Goal: Task Accomplishment & Management: Use online tool/utility

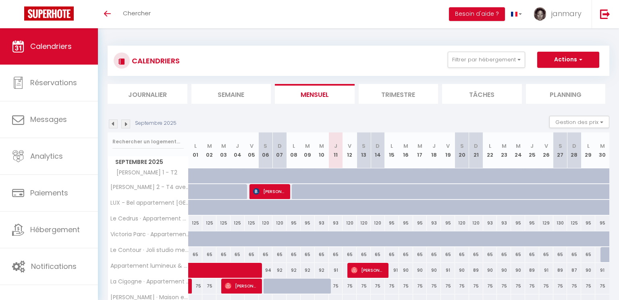
click at [112, 124] on img at bounding box center [113, 123] width 9 height 9
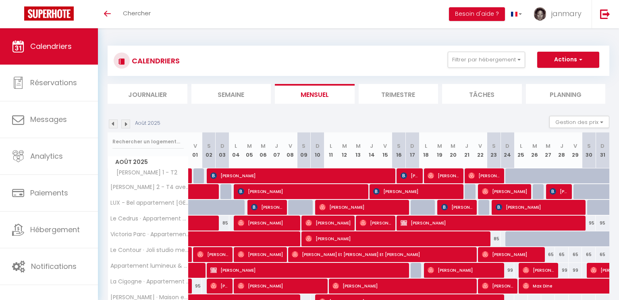
click at [112, 124] on img at bounding box center [113, 123] width 9 height 9
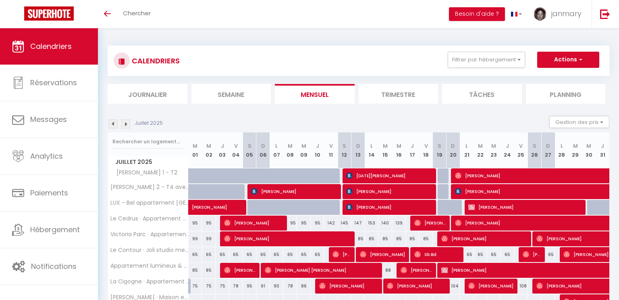
click at [112, 124] on img at bounding box center [113, 123] width 9 height 9
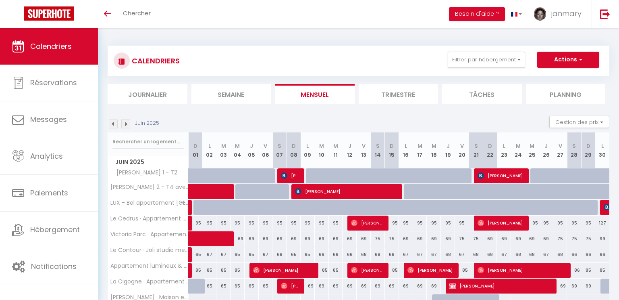
click at [112, 124] on img at bounding box center [113, 123] width 9 height 9
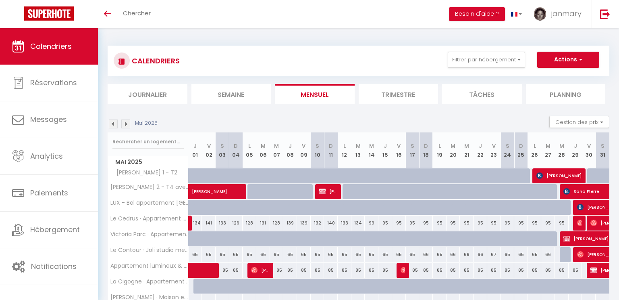
click at [112, 124] on img at bounding box center [113, 123] width 9 height 9
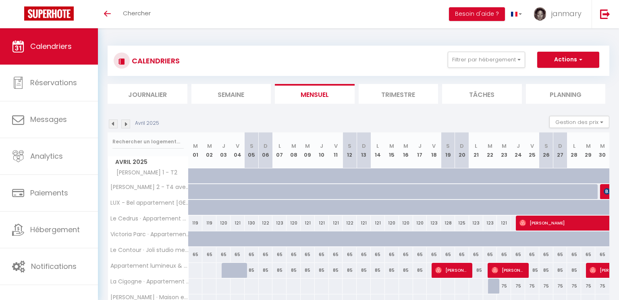
click at [112, 124] on img at bounding box center [113, 123] width 9 height 9
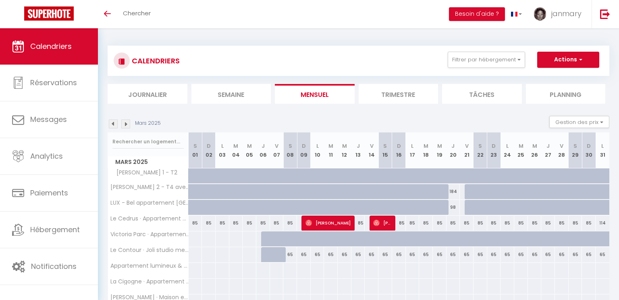
click at [112, 124] on img at bounding box center [113, 123] width 9 height 9
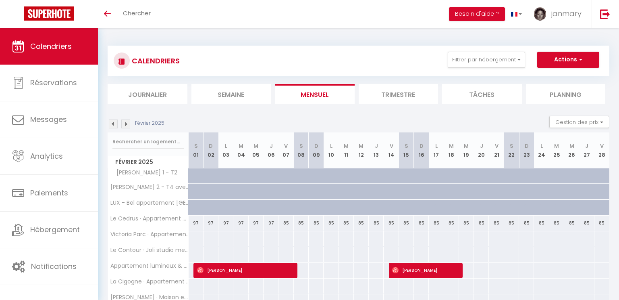
click at [112, 124] on img at bounding box center [113, 123] width 9 height 9
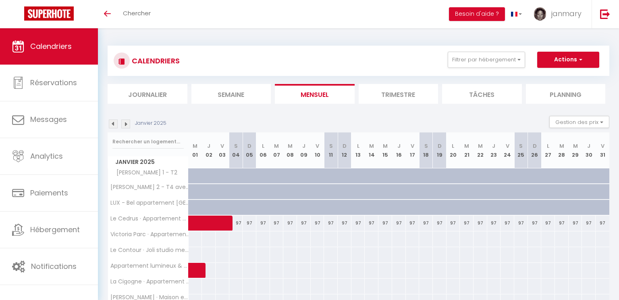
click at [112, 124] on img at bounding box center [113, 123] width 9 height 9
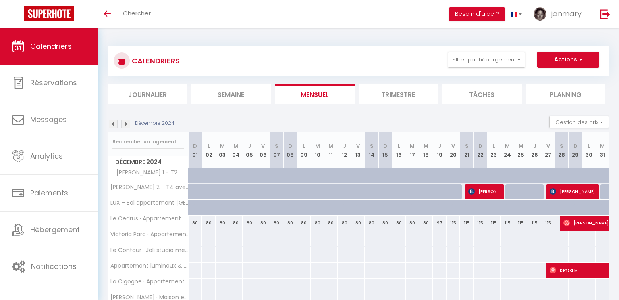
click at [112, 124] on img at bounding box center [113, 123] width 9 height 9
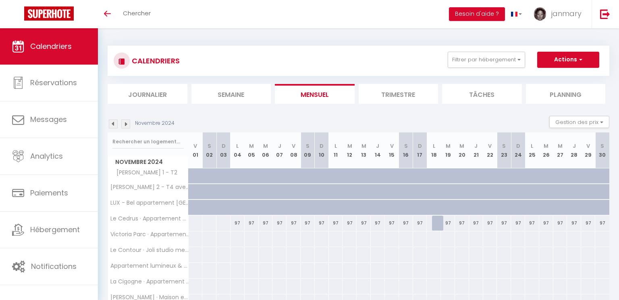
click at [112, 124] on img at bounding box center [113, 123] width 9 height 9
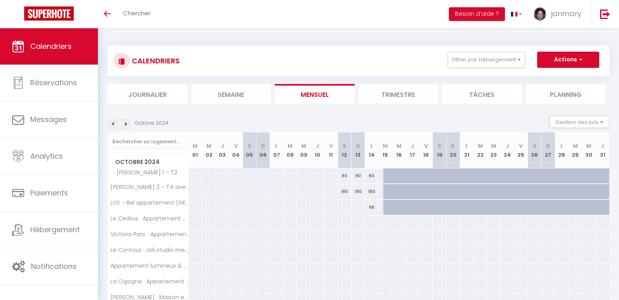
click at [112, 124] on img at bounding box center [113, 123] width 9 height 9
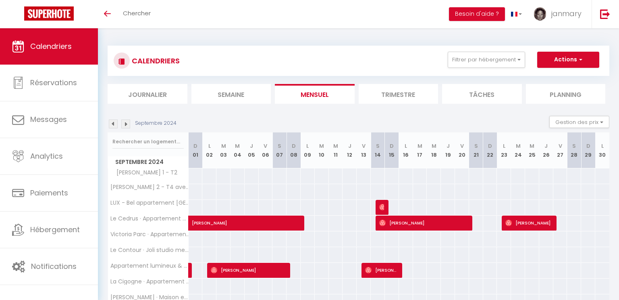
click at [112, 124] on img at bounding box center [113, 123] width 9 height 9
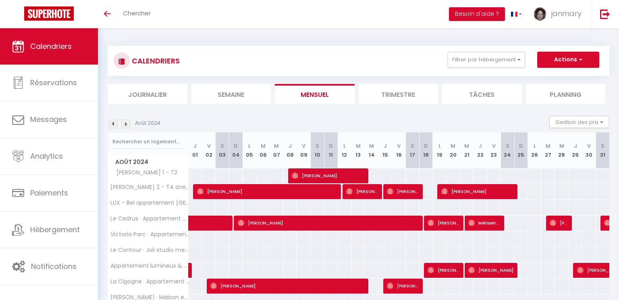
click at [112, 124] on img at bounding box center [113, 123] width 9 height 9
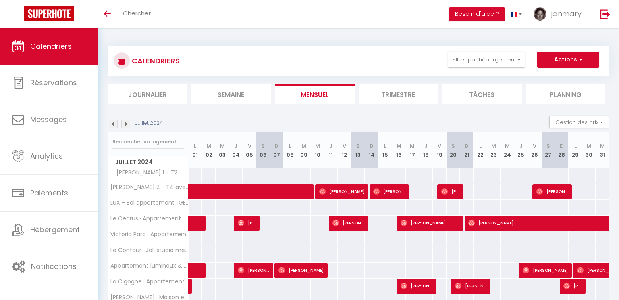
click at [112, 124] on img at bounding box center [113, 123] width 9 height 9
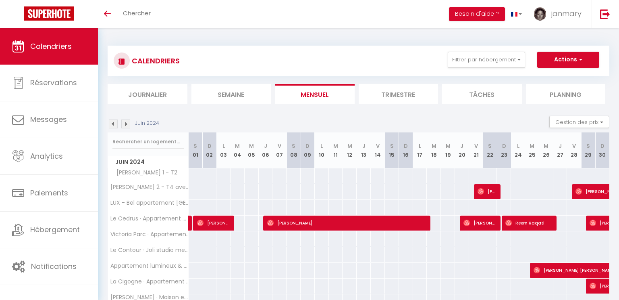
click at [112, 124] on img at bounding box center [113, 123] width 9 height 9
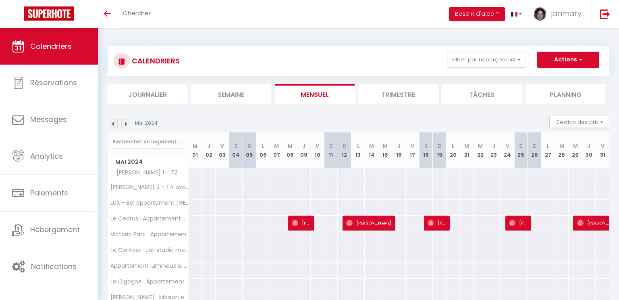
click at [112, 124] on img at bounding box center [113, 123] width 9 height 9
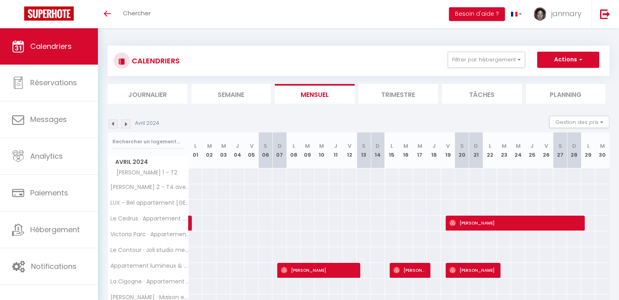
click at [112, 124] on img at bounding box center [113, 123] width 9 height 9
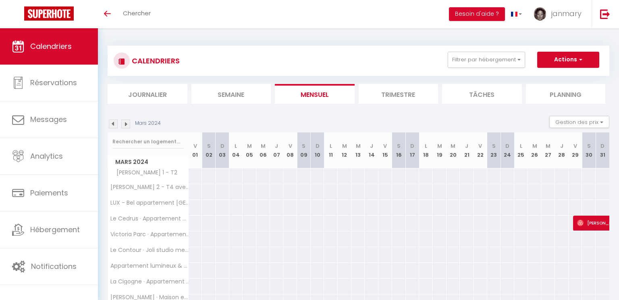
click at [112, 124] on img at bounding box center [113, 123] width 9 height 9
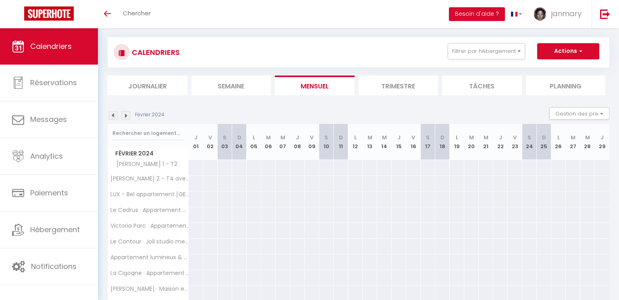
scroll to position [8, 0]
click at [127, 117] on img at bounding box center [125, 115] width 9 height 9
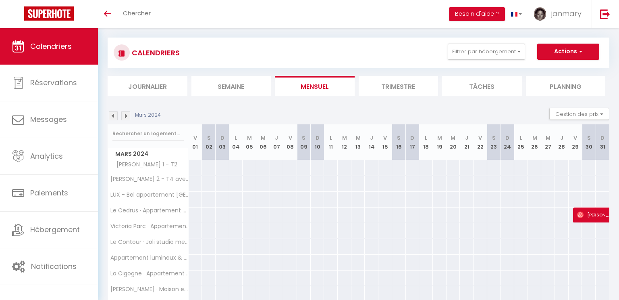
click at [127, 117] on img at bounding box center [125, 115] width 9 height 9
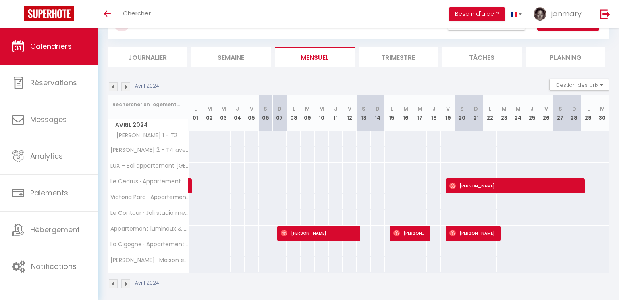
scroll to position [42, 0]
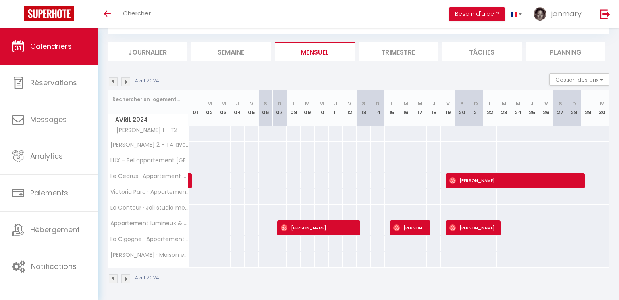
click at [129, 83] on img at bounding box center [125, 81] width 9 height 9
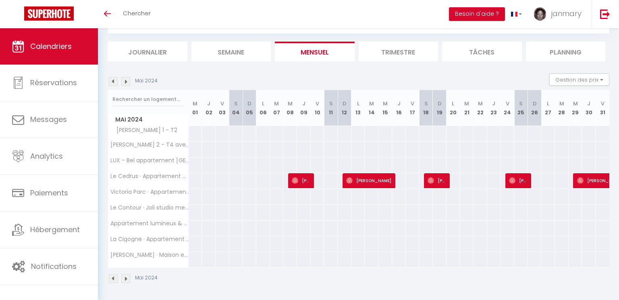
click at [128, 80] on img at bounding box center [125, 81] width 9 height 9
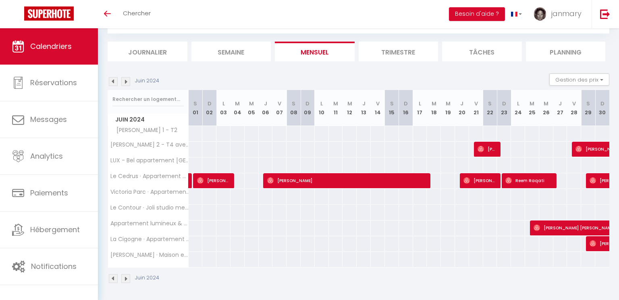
click at [128, 80] on img at bounding box center [125, 81] width 9 height 9
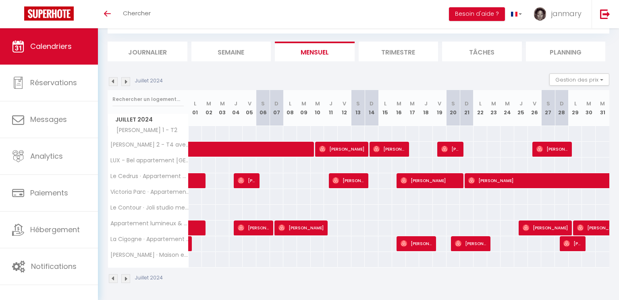
click at [125, 82] on img at bounding box center [125, 81] width 9 height 9
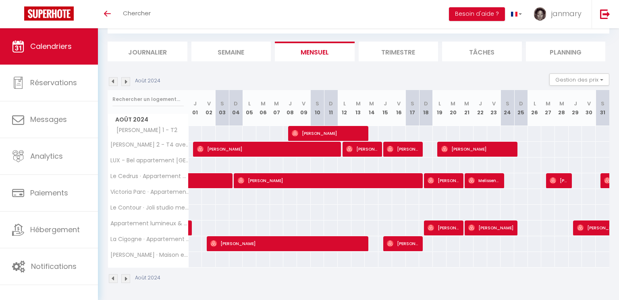
click at [125, 81] on img at bounding box center [125, 81] width 9 height 9
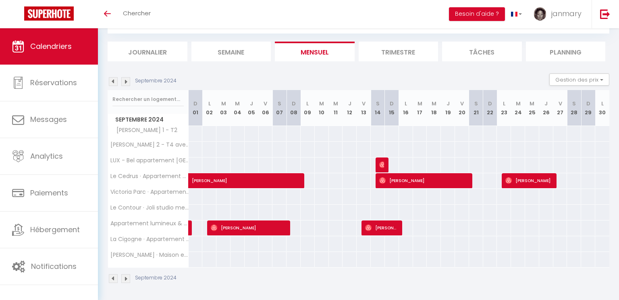
click at [113, 80] on img at bounding box center [113, 81] width 9 height 9
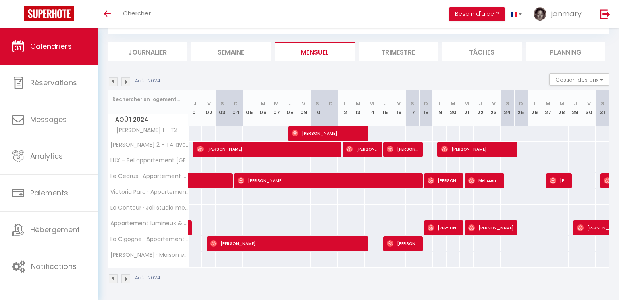
click at [113, 80] on img at bounding box center [113, 81] width 9 height 9
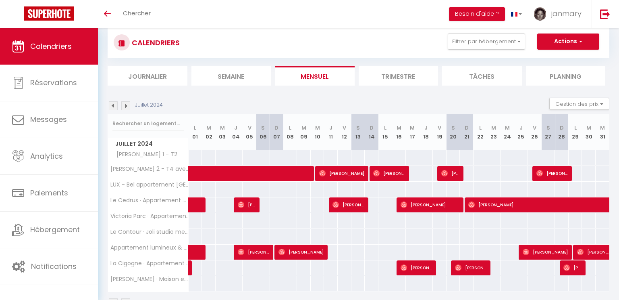
scroll to position [16, 0]
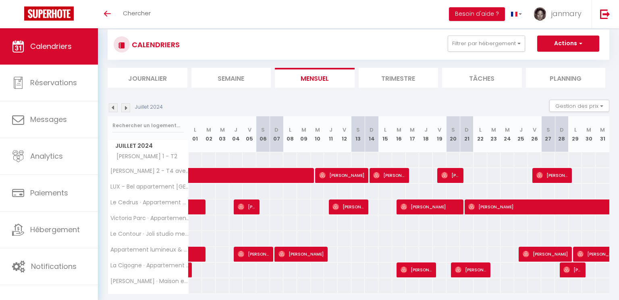
click at [127, 107] on img at bounding box center [125, 107] width 9 height 9
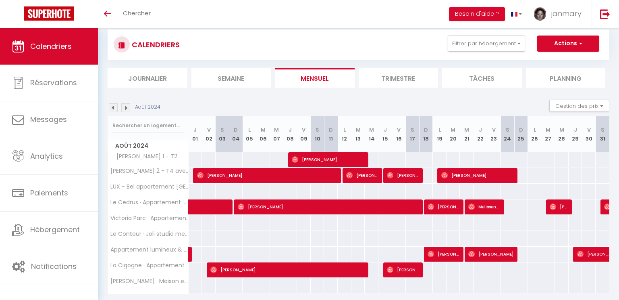
click at [127, 107] on img at bounding box center [125, 107] width 9 height 9
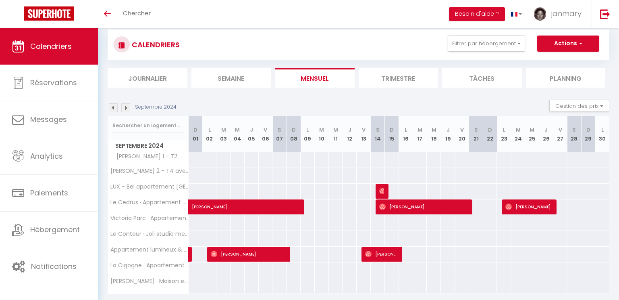
click at [127, 107] on img at bounding box center [125, 107] width 9 height 9
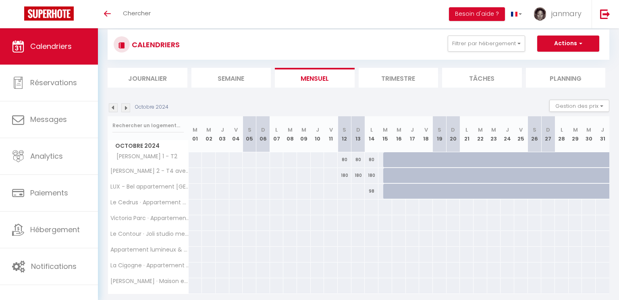
click at [127, 107] on img at bounding box center [125, 107] width 9 height 9
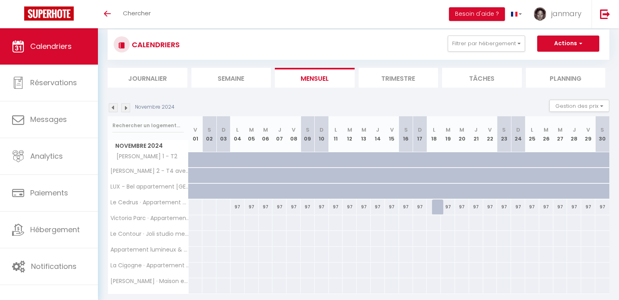
click at [127, 107] on img at bounding box center [125, 107] width 9 height 9
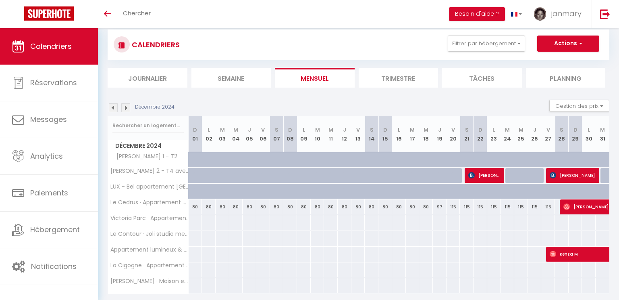
click at [127, 107] on img at bounding box center [125, 107] width 9 height 9
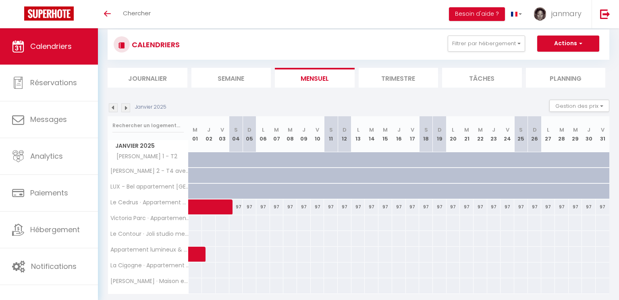
click at [127, 107] on img at bounding box center [125, 107] width 9 height 9
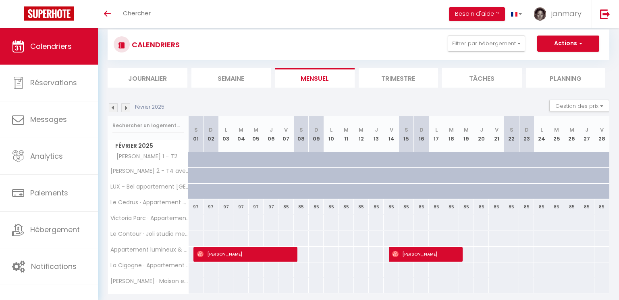
click at [127, 107] on img at bounding box center [125, 107] width 9 height 9
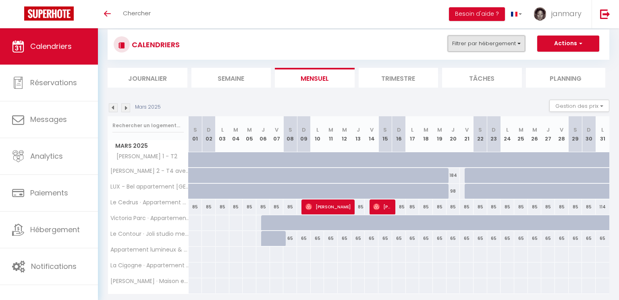
click at [519, 45] on button "Filtrer par hébergement" at bounding box center [486, 43] width 77 height 16
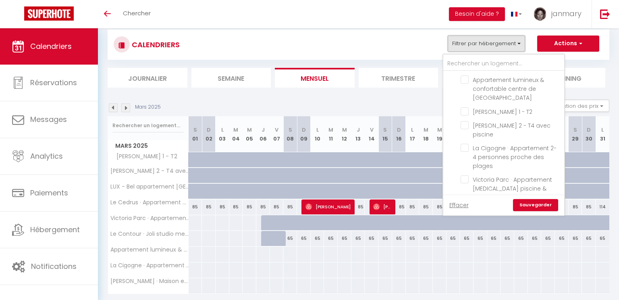
scroll to position [42, 0]
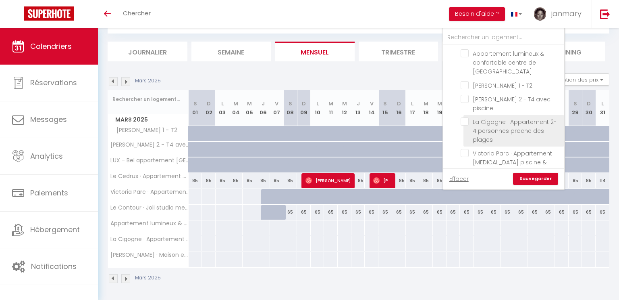
click at [467, 117] on input "La Cigogne · Appartement 2-4 personnes proche des plages" at bounding box center [511, 121] width 101 height 8
checkbox input "true"
checkbox input "false"
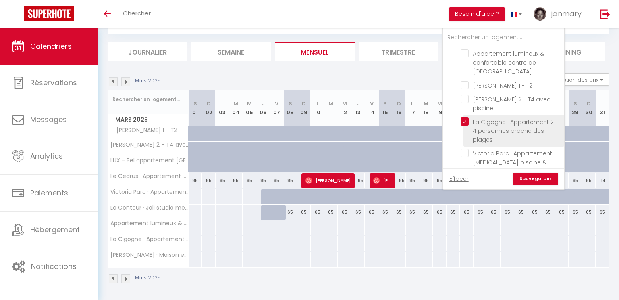
checkbox input "false"
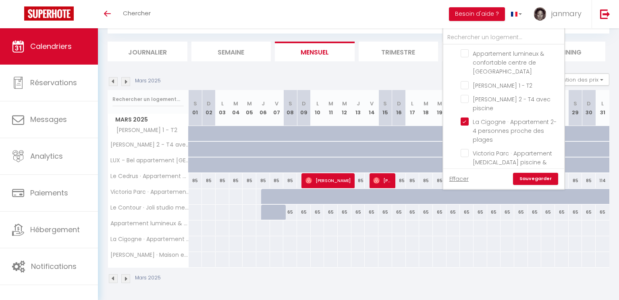
click at [531, 180] on link "Sauvegarder" at bounding box center [535, 179] width 45 height 12
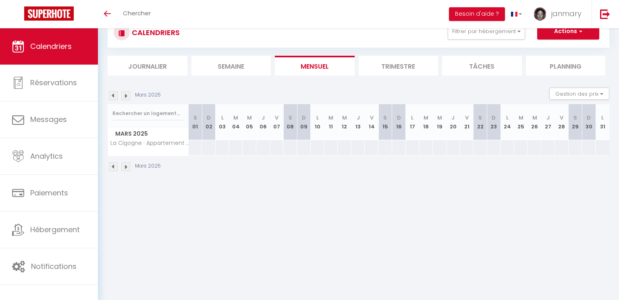
scroll to position [28, 0]
click at [125, 96] on img at bounding box center [125, 95] width 9 height 9
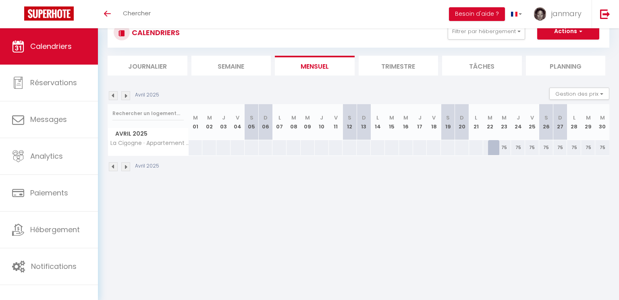
click at [125, 96] on img at bounding box center [125, 95] width 9 height 9
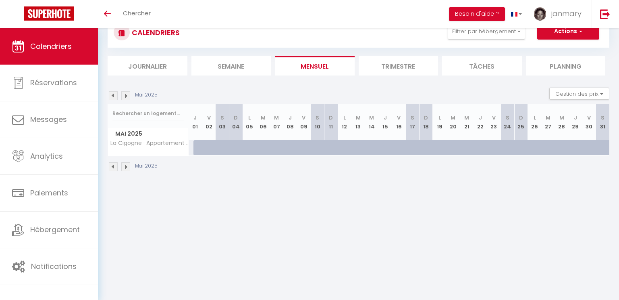
click at [125, 96] on img at bounding box center [125, 95] width 9 height 9
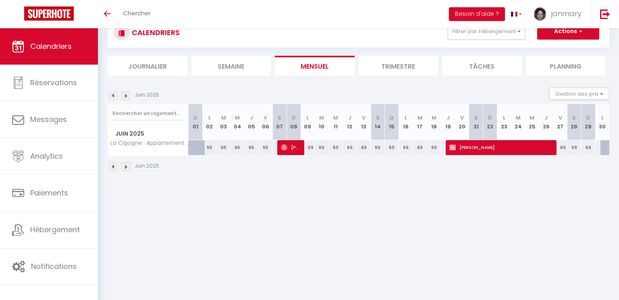
click at [125, 96] on img at bounding box center [125, 95] width 9 height 9
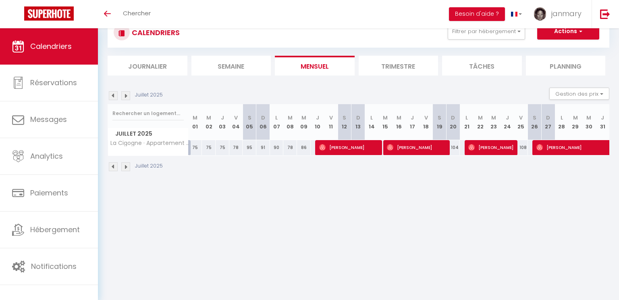
click at [125, 96] on img at bounding box center [125, 95] width 9 height 9
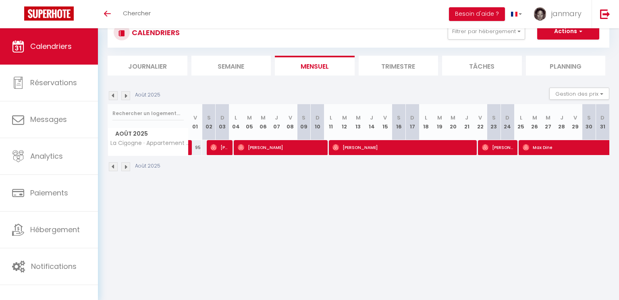
click at [125, 96] on img at bounding box center [125, 95] width 9 height 9
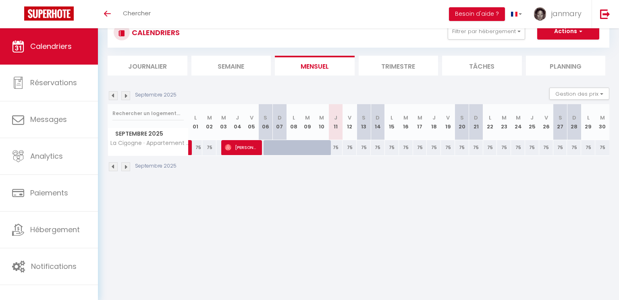
click at [111, 98] on img at bounding box center [113, 95] width 9 height 9
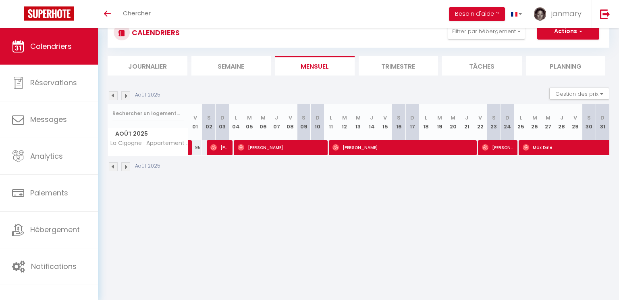
click at [114, 98] on img at bounding box center [113, 95] width 9 height 9
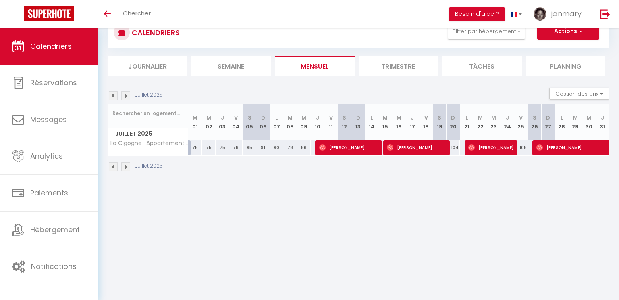
click at [114, 98] on img at bounding box center [113, 95] width 9 height 9
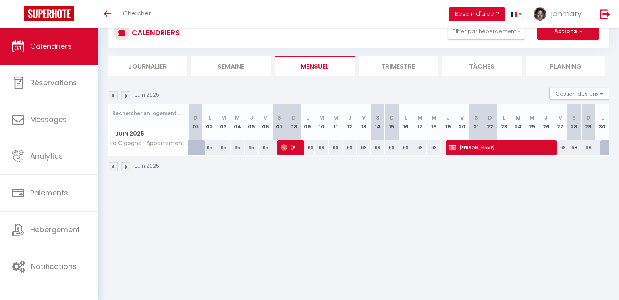
click at [114, 98] on img at bounding box center [113, 95] width 9 height 9
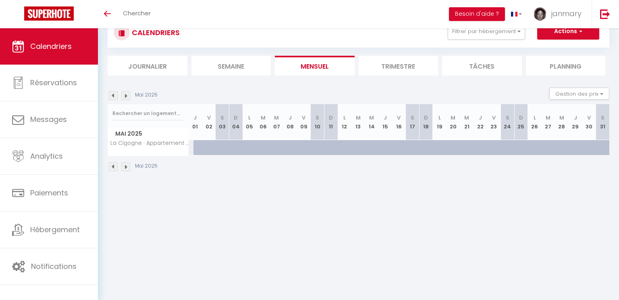
click at [114, 98] on img at bounding box center [113, 95] width 9 height 9
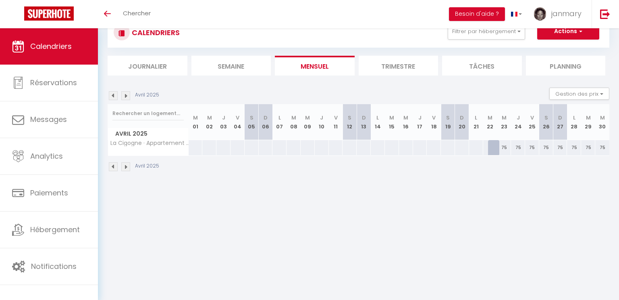
click at [114, 98] on img at bounding box center [113, 95] width 9 height 9
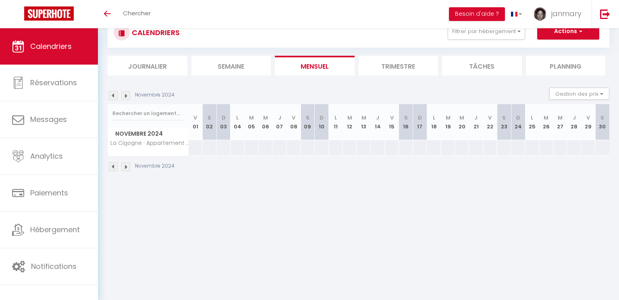
click at [114, 98] on img at bounding box center [113, 95] width 9 height 9
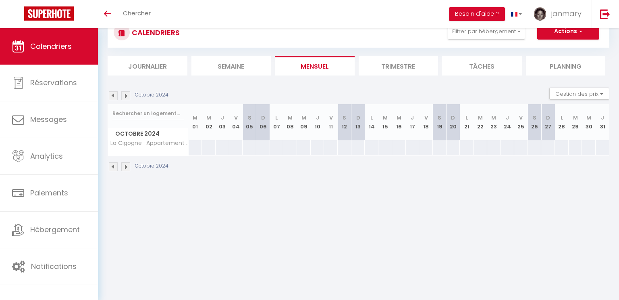
click at [114, 98] on img at bounding box center [113, 95] width 9 height 9
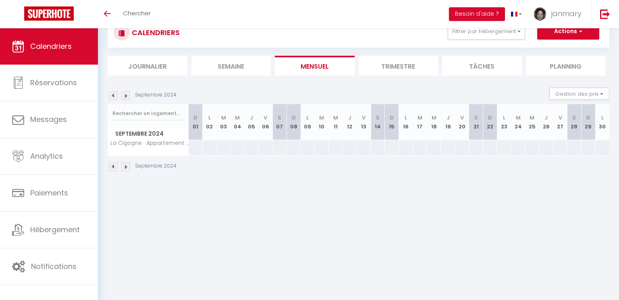
click at [114, 98] on img at bounding box center [113, 95] width 9 height 9
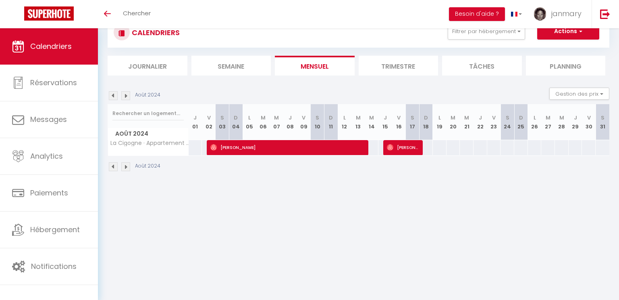
click at [114, 98] on img at bounding box center [113, 95] width 9 height 9
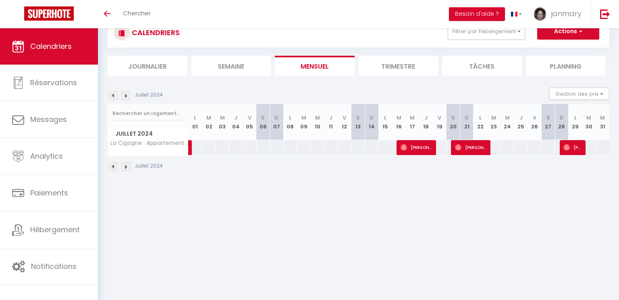
click at [114, 98] on img at bounding box center [113, 95] width 9 height 9
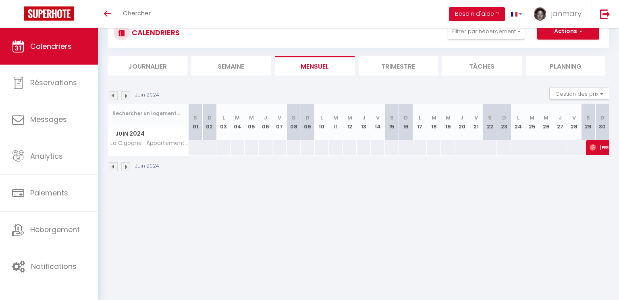
click at [114, 98] on img at bounding box center [113, 95] width 9 height 9
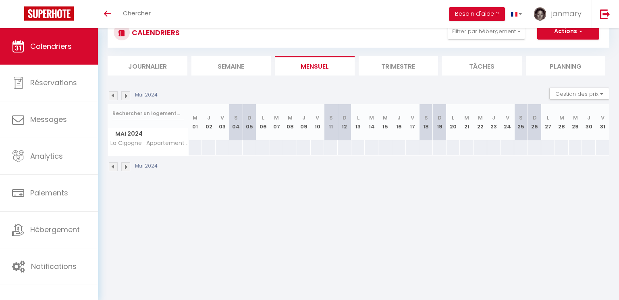
click at [114, 98] on img at bounding box center [113, 95] width 9 height 9
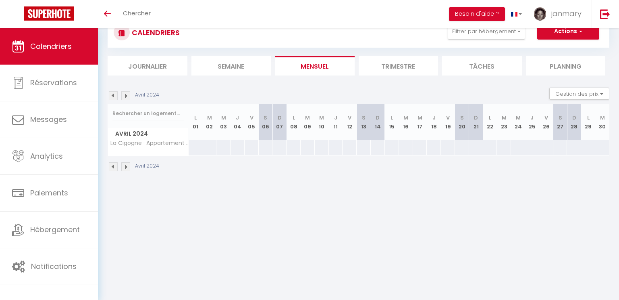
click at [114, 98] on img at bounding box center [113, 95] width 9 height 9
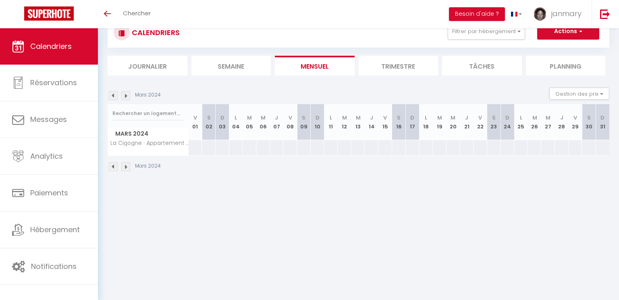
click at [114, 98] on img at bounding box center [113, 95] width 9 height 9
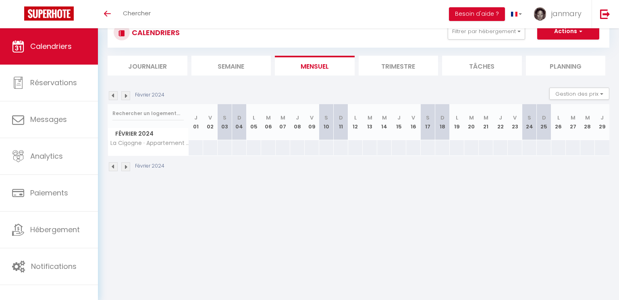
click at [114, 98] on img at bounding box center [113, 95] width 9 height 9
